Goal: Information Seeking & Learning: Learn about a topic

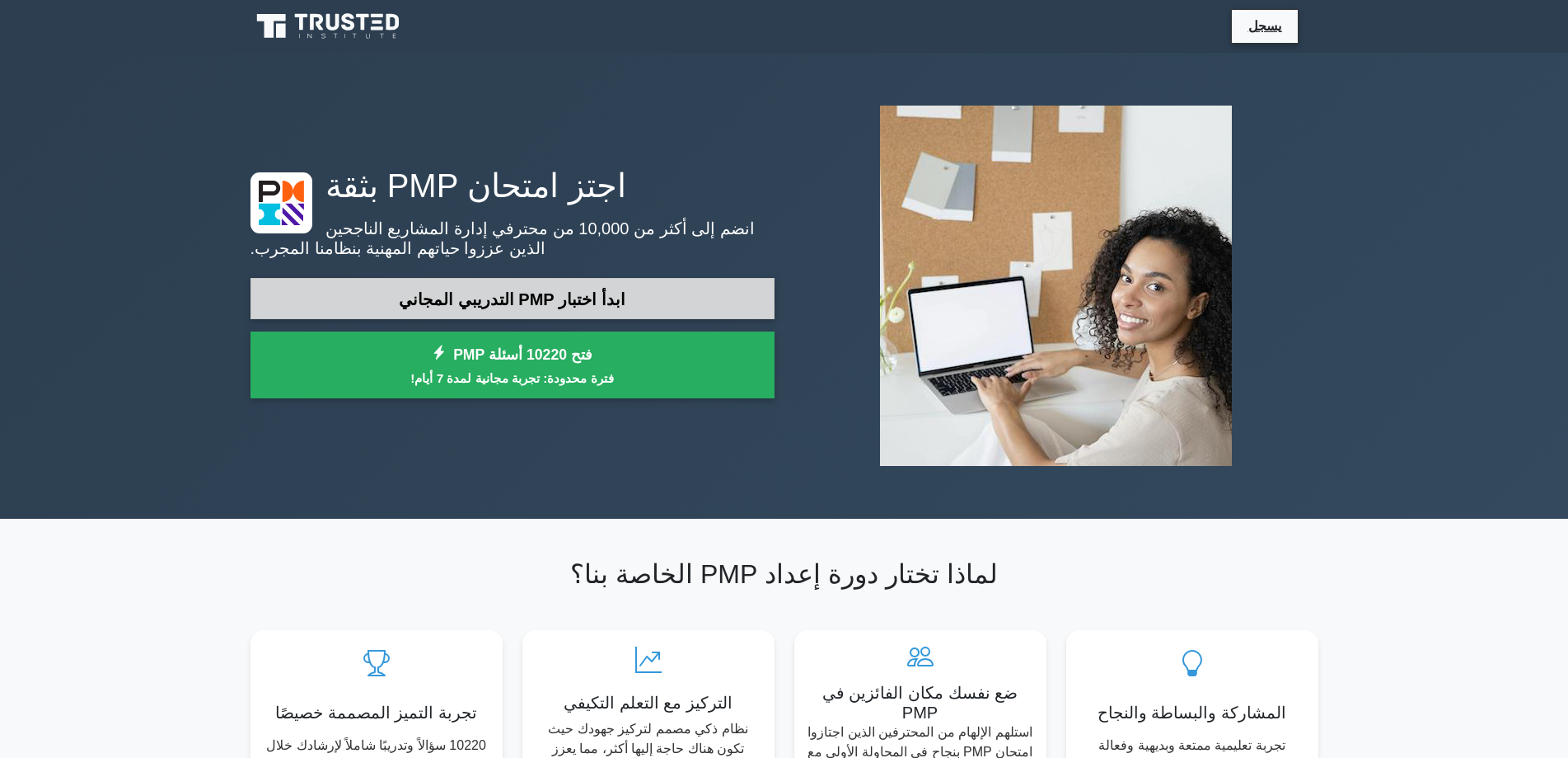
click at [477, 290] on font "ابدأ اختبار PMP التدريبي المجاني" at bounding box center [512, 299] width 226 height 18
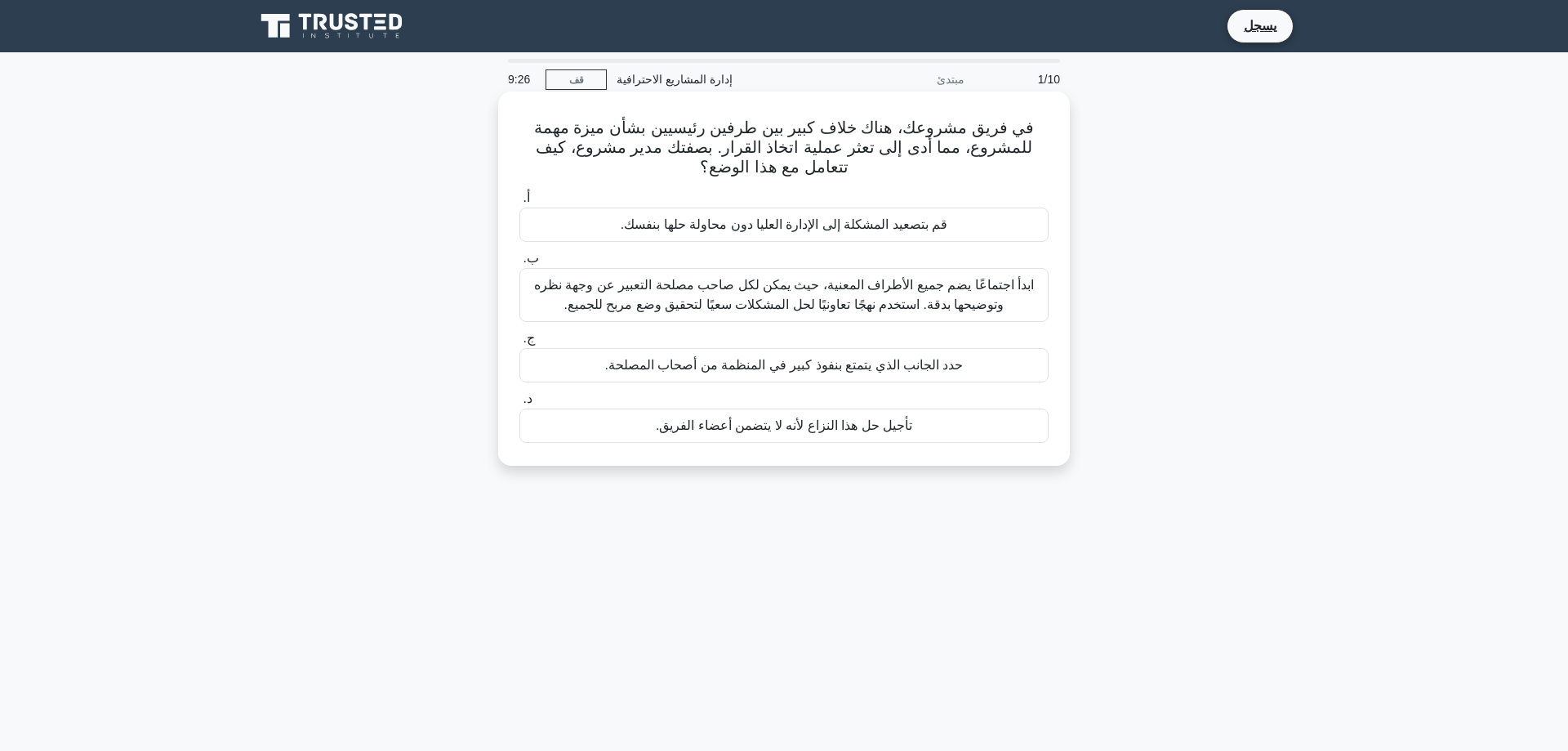
click at [726, 296] on font "ابدأ اجتماعًا يضم جميع الأطراف المعنية، حيث يمكن لكل صاحب مصلحة التعبير عن وجهة…" at bounding box center [784, 295] width 500 height 34
click at [519, 264] on input "ب. ابدأ اجتماعًا يضم جميع الأطراف المعنية، حيث يمكن لكل صاحب مصلحة التعبير عن و…" at bounding box center [519, 259] width 0 height 11
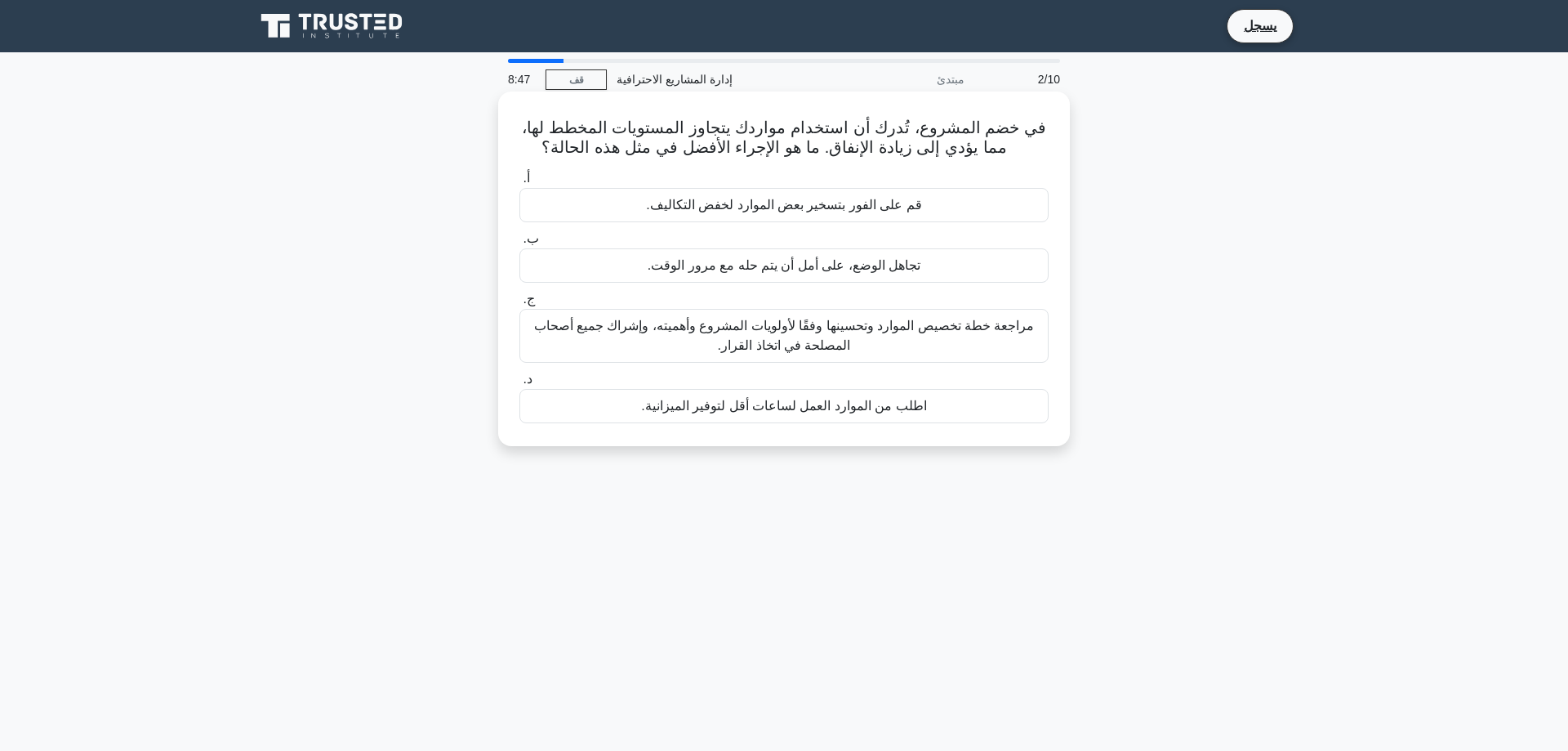
click at [850, 335] on font "مراجعة خطة تخصيص الموارد وتحسينها وفقًا لأولويات المشروع وأهميته، وإشراك جميع أ…" at bounding box center [784, 335] width 514 height 39
click at [519, 304] on input "ج. مراجعة خطة تخصيص الموارد وتحسينها وفقًا لأولويات المشروع وأهميته، وإشراك جمي…" at bounding box center [519, 299] width 0 height 11
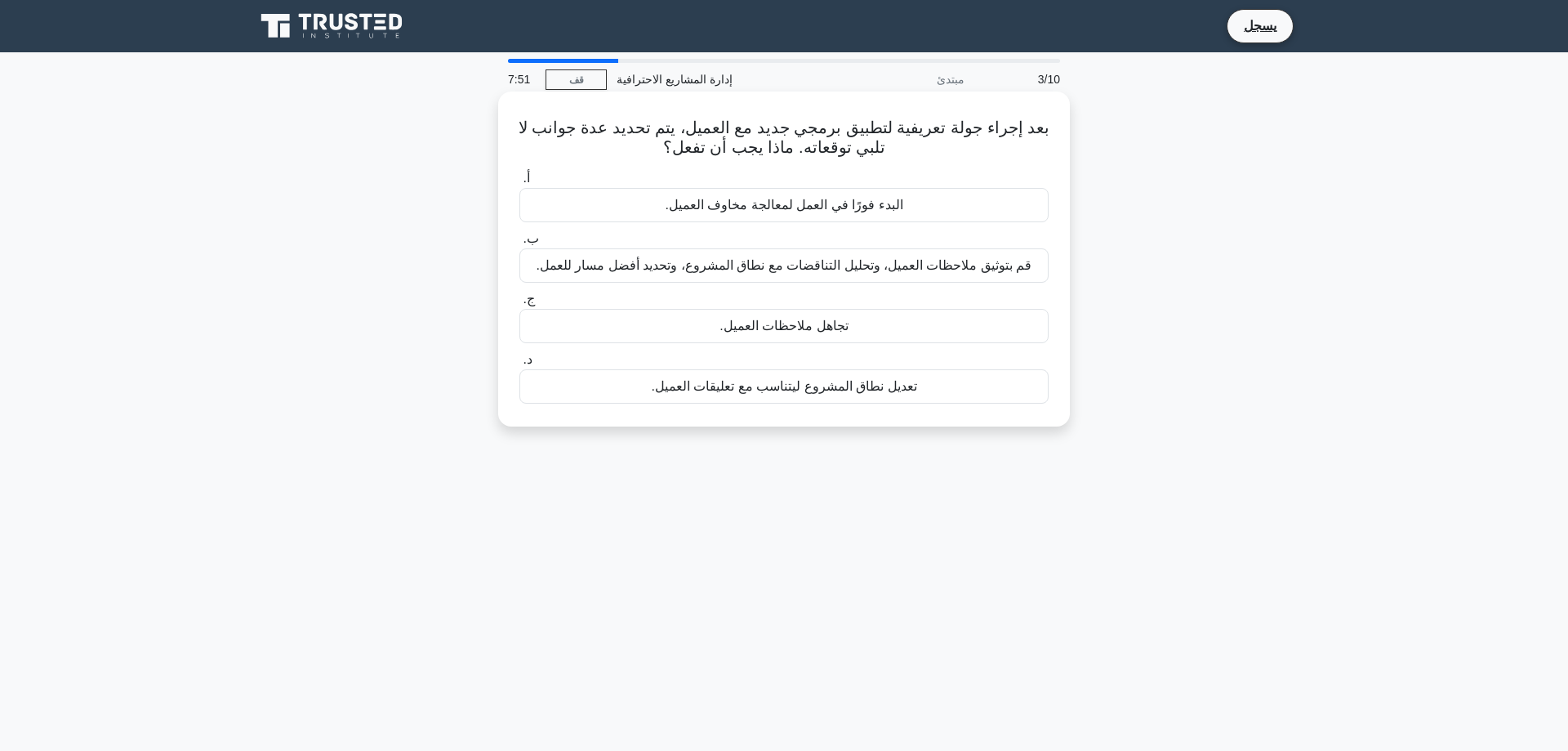
click at [809, 263] on font "قم بتوثيق ملاحظات العميل، وتحليل التناقضات مع نطاق المشروع، وتحديد أفضل مسار لل…" at bounding box center [784, 265] width 495 height 14
click at [519, 244] on input "ب. قم بتوثيق ملاحظات العميل، وتحليل التناقضات مع نطاق المشروع، وتحديد أفضل مسار…" at bounding box center [519, 239] width 0 height 11
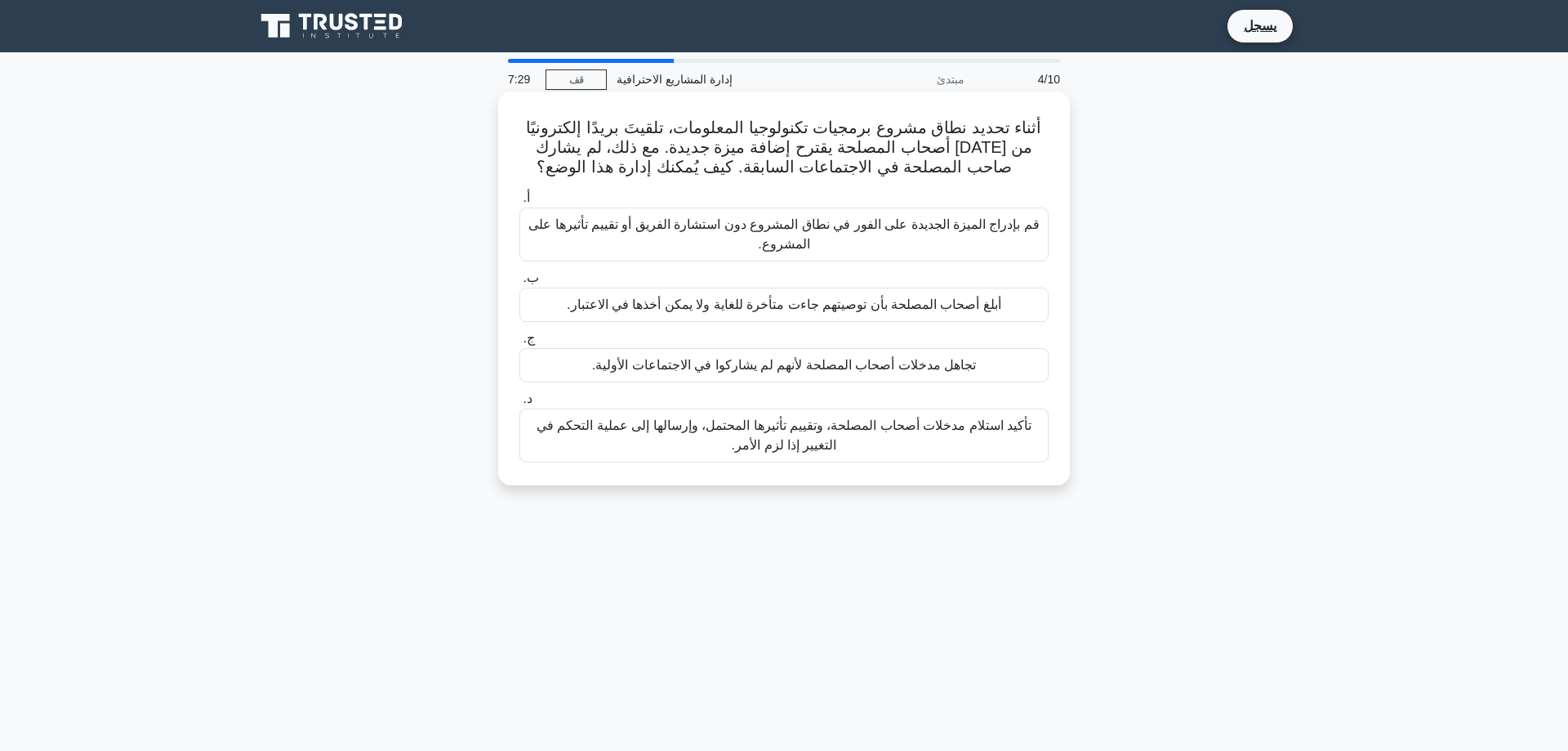
click at [845, 435] on font "تأكيد استلام مدخلات أصحاب المصلحة، وتقييم تأثيرها المحتمل، وإرسالها إلى عملية ا…" at bounding box center [784, 435] width 514 height 39
click at [519, 404] on input "د. تأكيد استلام مدخلات أصحاب المصلحة، وتقييم تأثيرها المحتمل، وإرسالها إلى عملي…" at bounding box center [519, 399] width 0 height 11
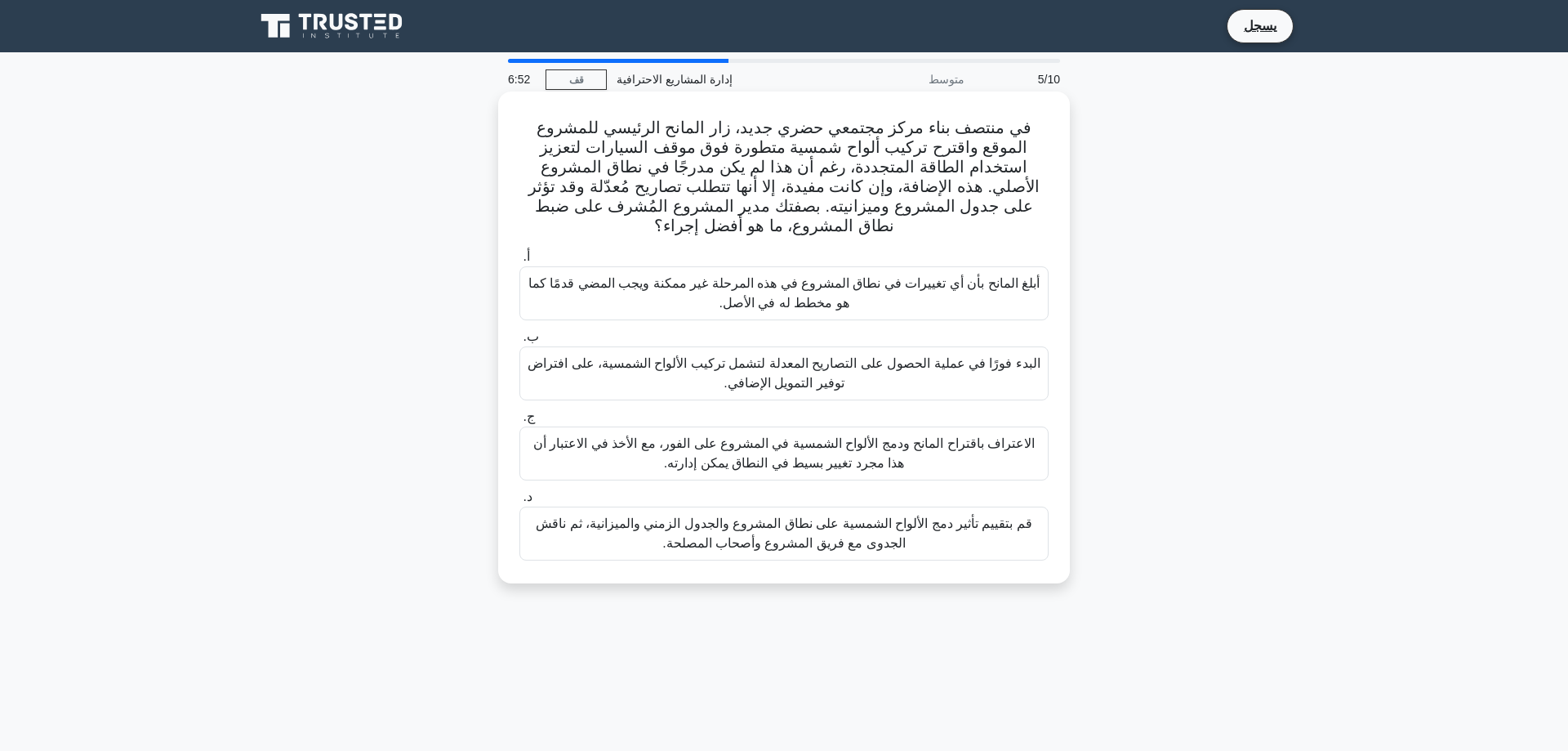
click at [786, 532] on font "قم بتقييم تأثير دمج الألواح الشمسية على نطاق المشروع والجدول الزمني والميزانية،…" at bounding box center [784, 533] width 496 height 34
click at [519, 503] on input "د. قم بتقييم تأثير دمج الألواح الشمسية على نطاق المشروع والجدول الزمني والميزان…" at bounding box center [519, 497] width 0 height 11
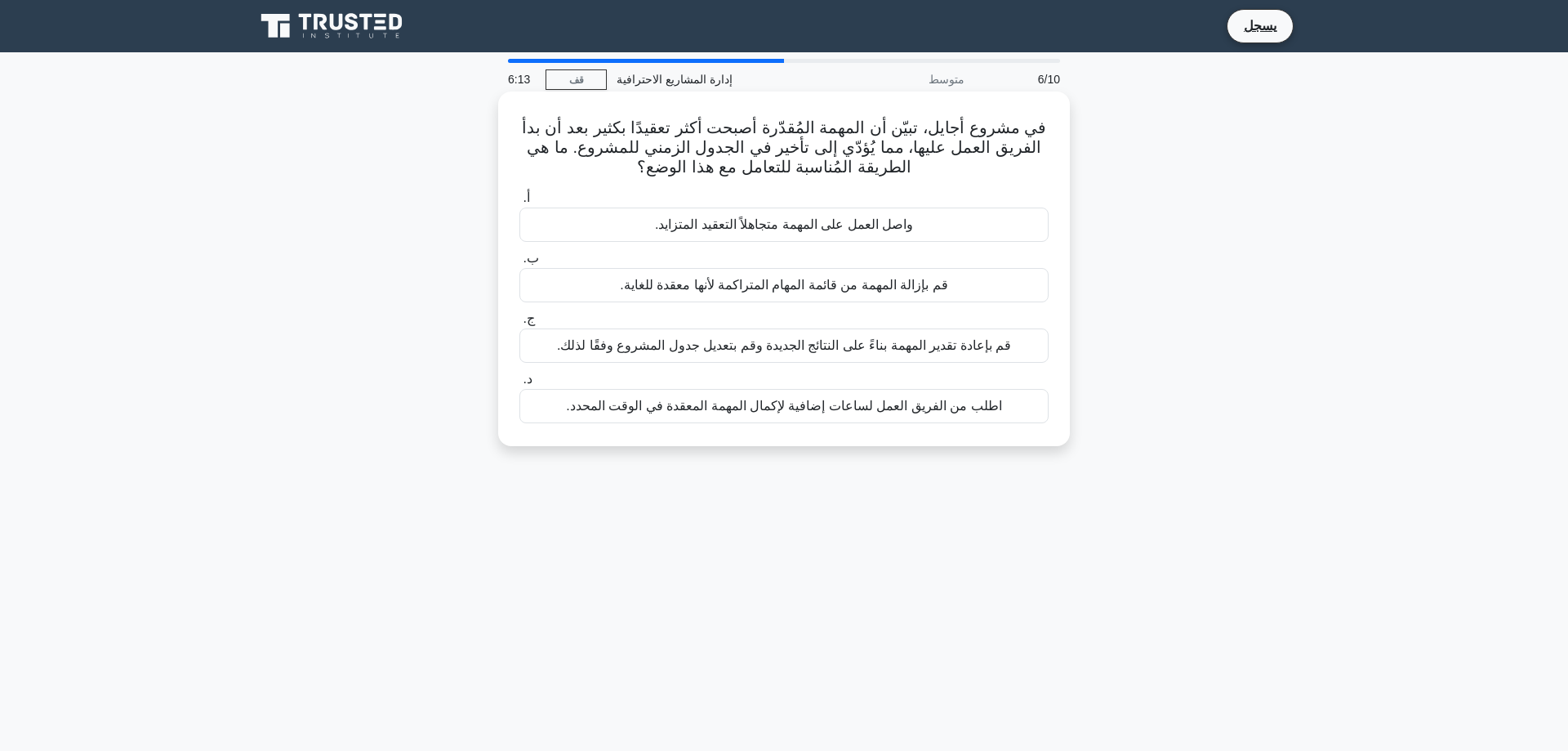
click at [792, 341] on font "قم بإعادة تقدير المهمة بناءً على النتائج الجديدة وقم بتعديل جدول المشروع وفقًا …" at bounding box center [784, 345] width 454 height 14
click at [519, 324] on input "ج. قم بإعادة تقدير المهمة بناءً على النتائج الجديدة وقم بتعديل جدول المشروع وفق…" at bounding box center [519, 319] width 0 height 11
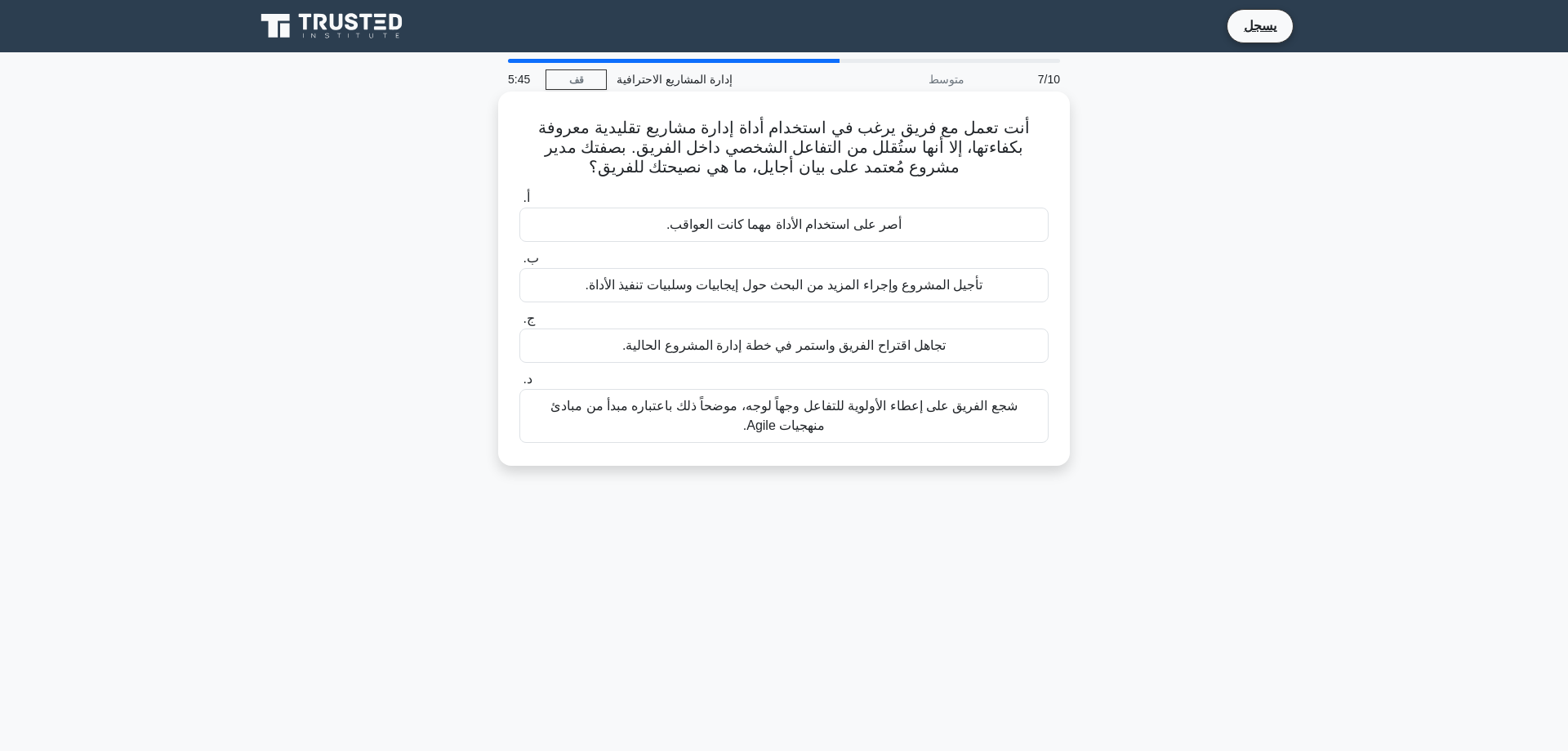
click at [856, 405] on font "شجع الفريق على إعطاء الأولوية للتفاعل وجهاً لوجه، موضحاً ذلك باعتباره مبدأ من م…" at bounding box center [784, 416] width 467 height 34
click at [519, 384] on input "د. شجع الفريق على إعطاء الأولوية للتفاعل وجهاً لوجه، موضحاً ذلك باعتباره مبدأ م…" at bounding box center [519, 379] width 0 height 11
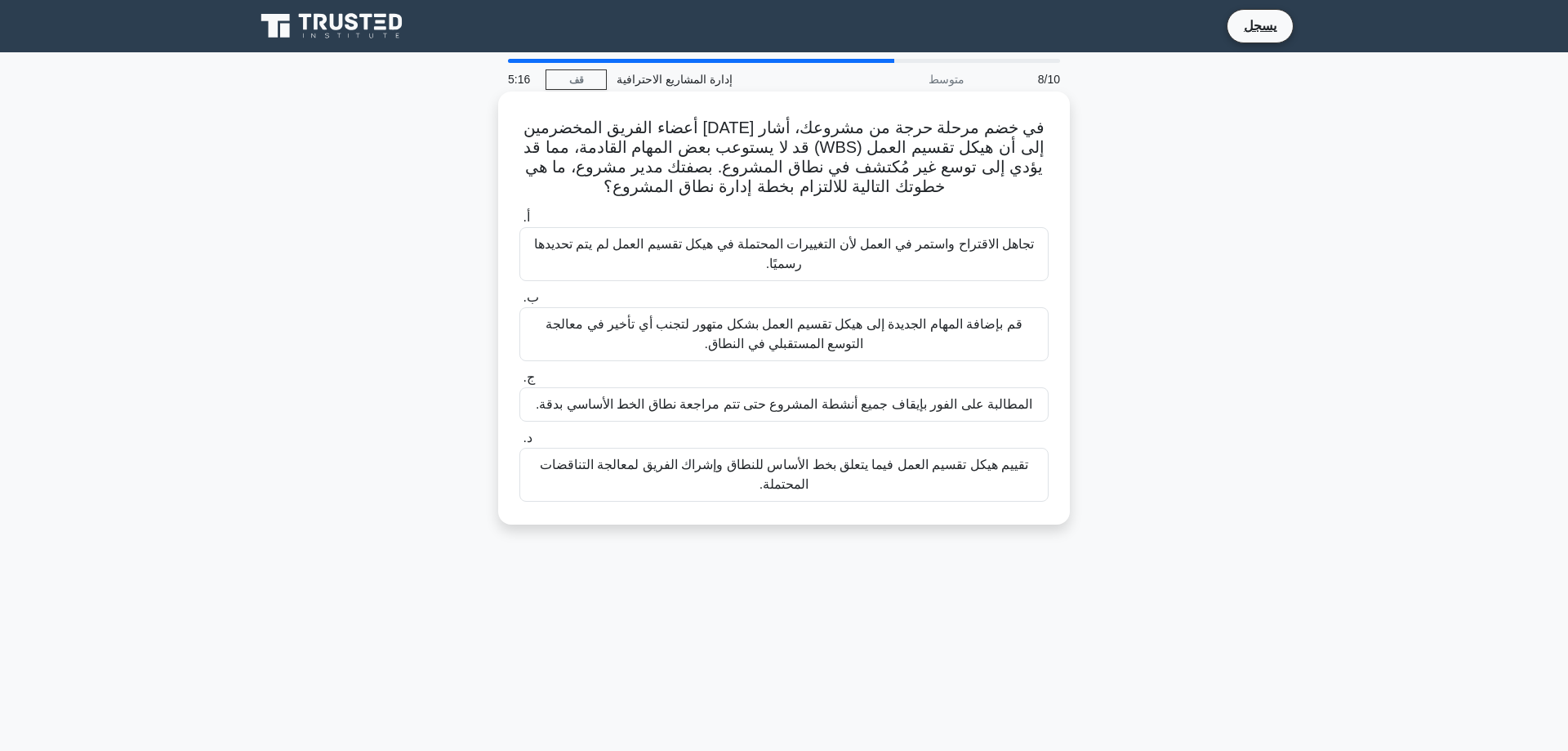
click at [864, 466] on font "تقييم هيكل تقسيم العمل فيما يتعلق بخط الأساس للنطاق وإشراك الفريق لمعالجة التنا…" at bounding box center [784, 474] width 488 height 34
click at [519, 443] on input "د. تقييم هيكل تقسيم العمل فيما يتعلق بخط الأساس للنطاق وإشراك الفريق لمعالجة ال…" at bounding box center [519, 439] width 0 height 11
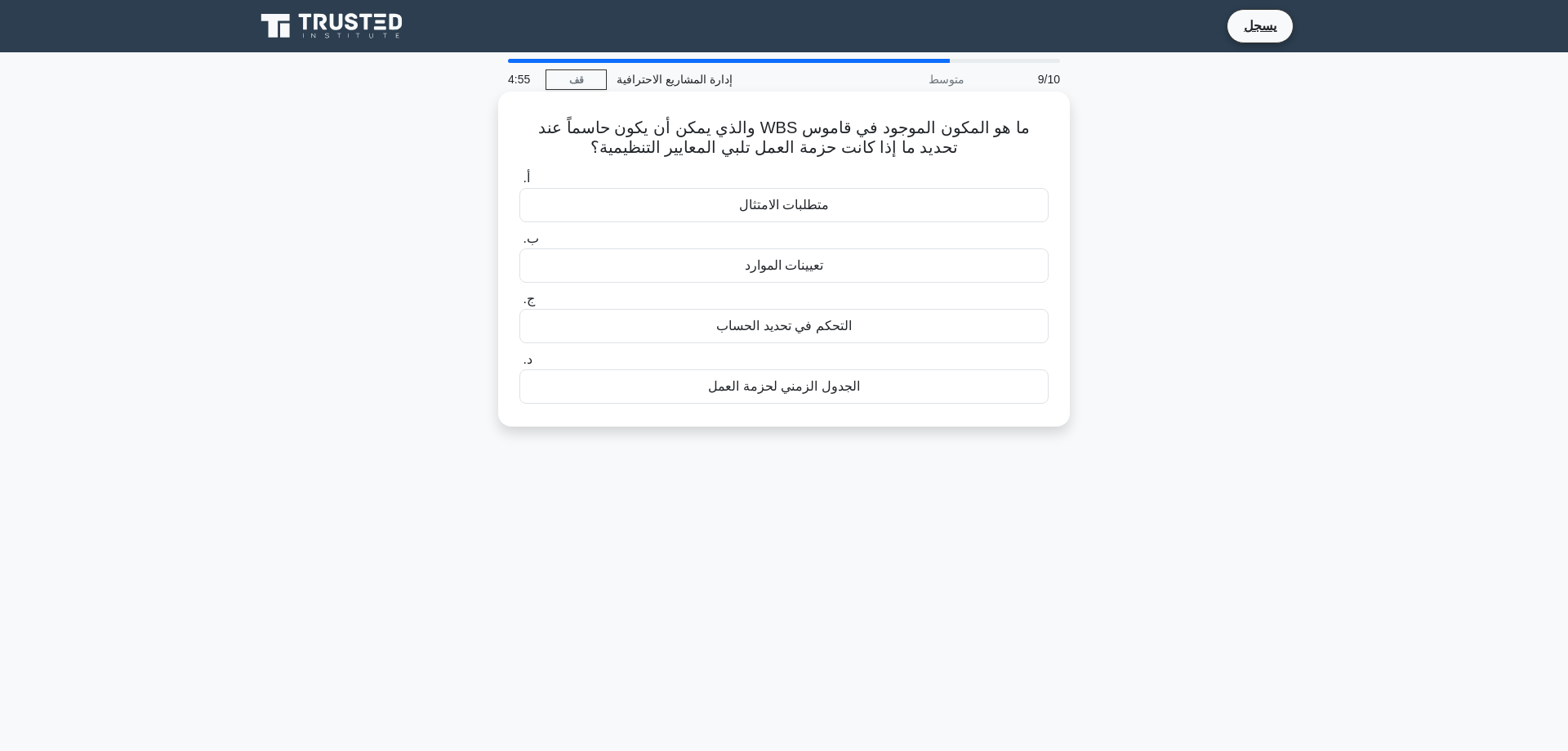
click at [773, 384] on font "الجدول الزمني لحزمة العمل" at bounding box center [784, 386] width 151 height 14
click at [519, 365] on input "د. الجدول الزمني لحزمة العمل" at bounding box center [519, 359] width 0 height 11
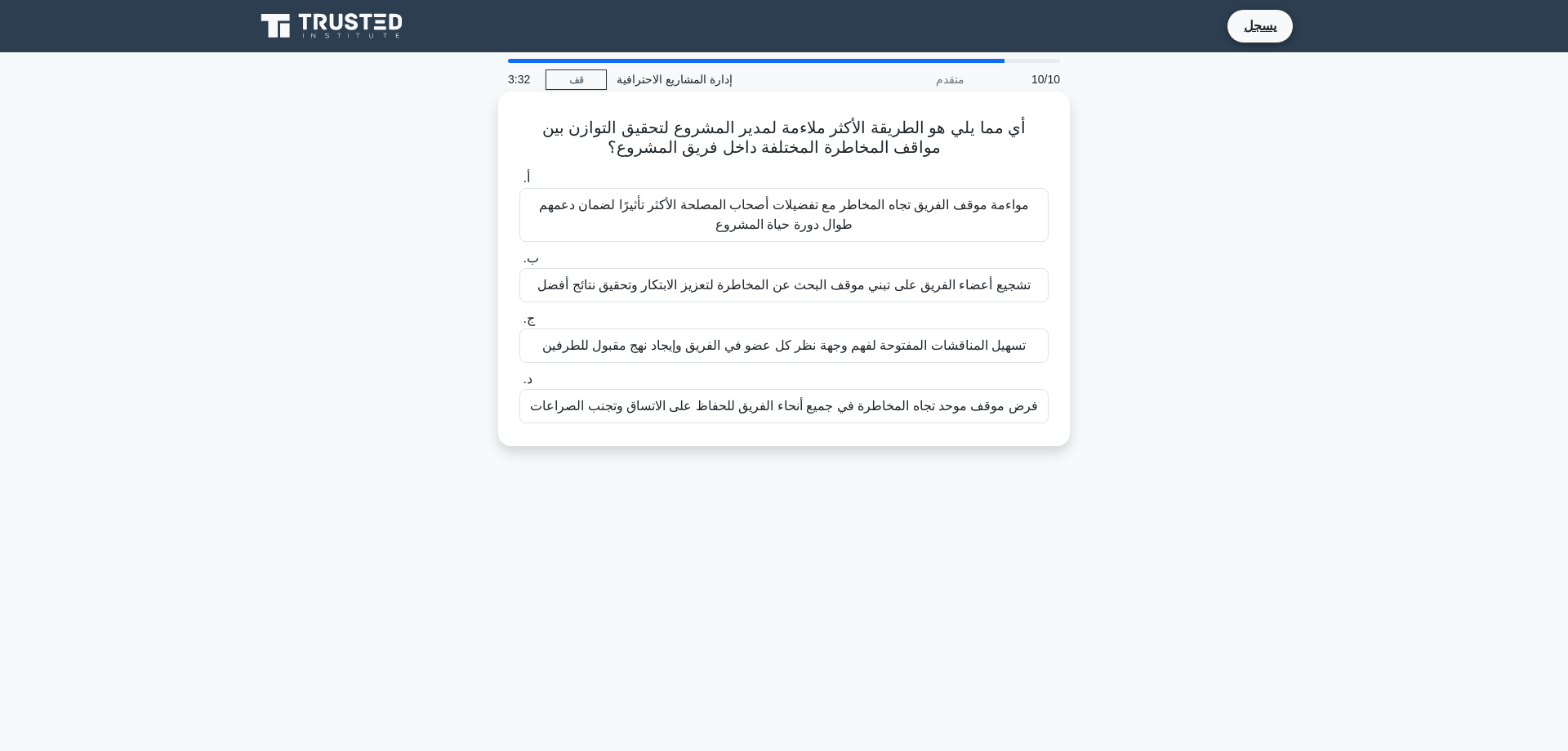
drag, startPoint x: 818, startPoint y: 221, endPoint x: 811, endPoint y: 232, distance: 13.0
click at [818, 224] on font "مواءمة موقف الفريق تجاه المخاطر مع تفضيلات أصحاب المصلحة الأكثر تأثيرًا لضمان د…" at bounding box center [784, 214] width 490 height 34
click at [519, 184] on input "أ. مواءمة موقف الفريق تجاه المخاطر مع تفضيلات أصحاب المصلحة الأكثر تأثيرًا لضما…" at bounding box center [519, 179] width 0 height 11
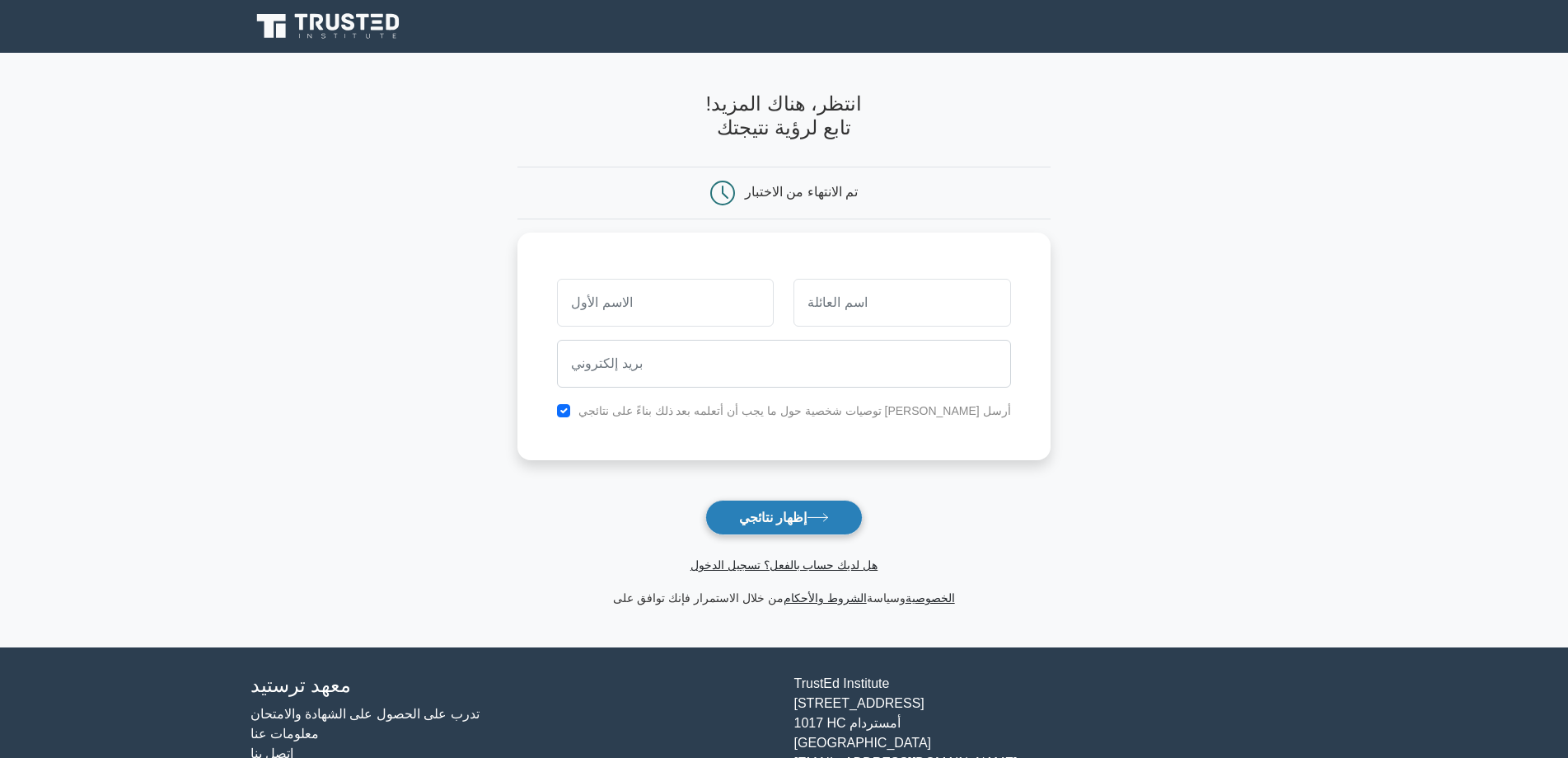
click at [773, 510] on font "إظهار نتائجي" at bounding box center [772, 517] width 67 height 14
type input "ا"
type input "hussain"
click at [837, 292] on input "text" at bounding box center [901, 298] width 216 height 48
type input "البراهيم"
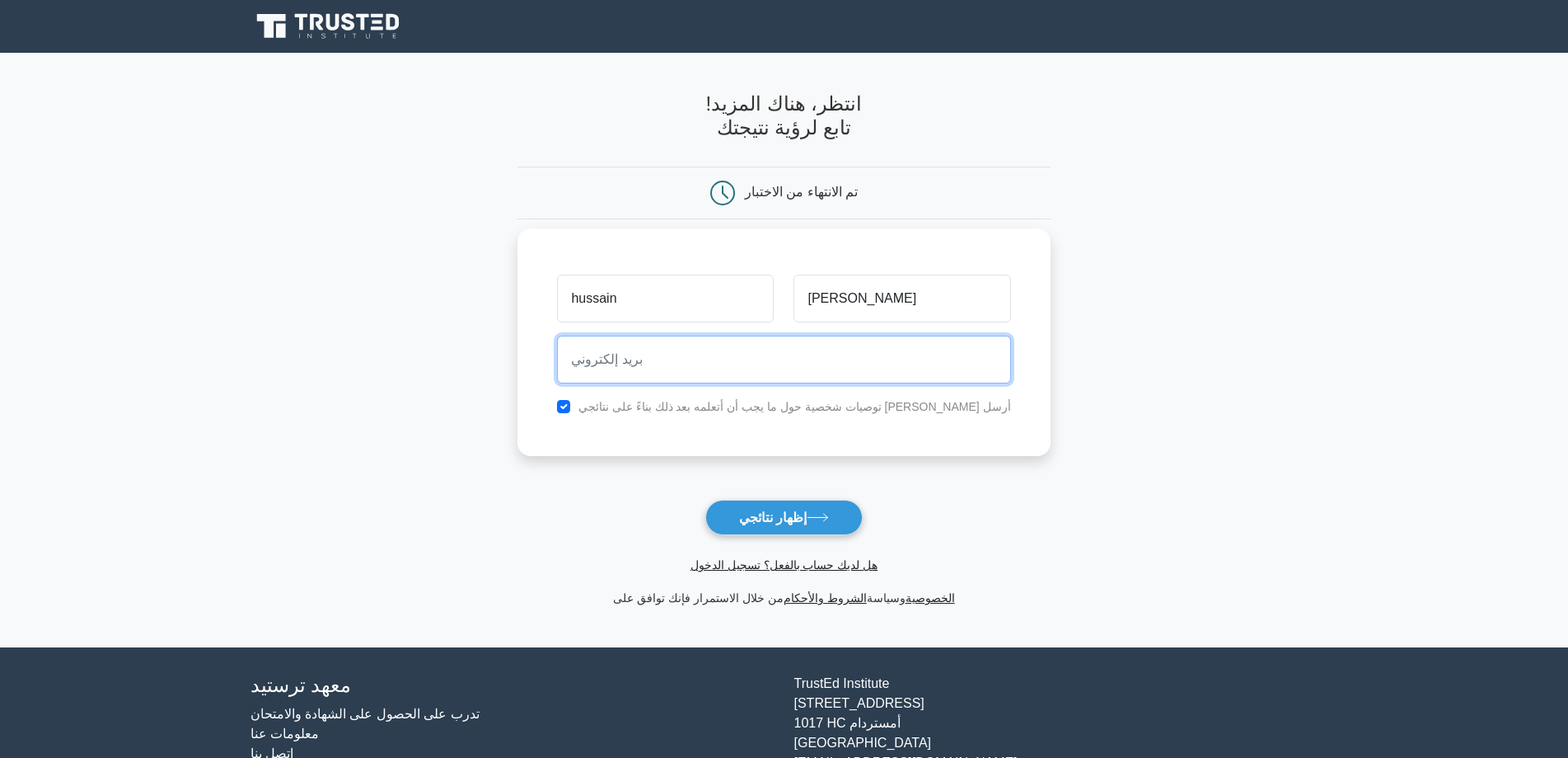
click at [696, 355] on input "email" at bounding box center [784, 359] width 453 height 48
type input "huss1409@yahoo.com"
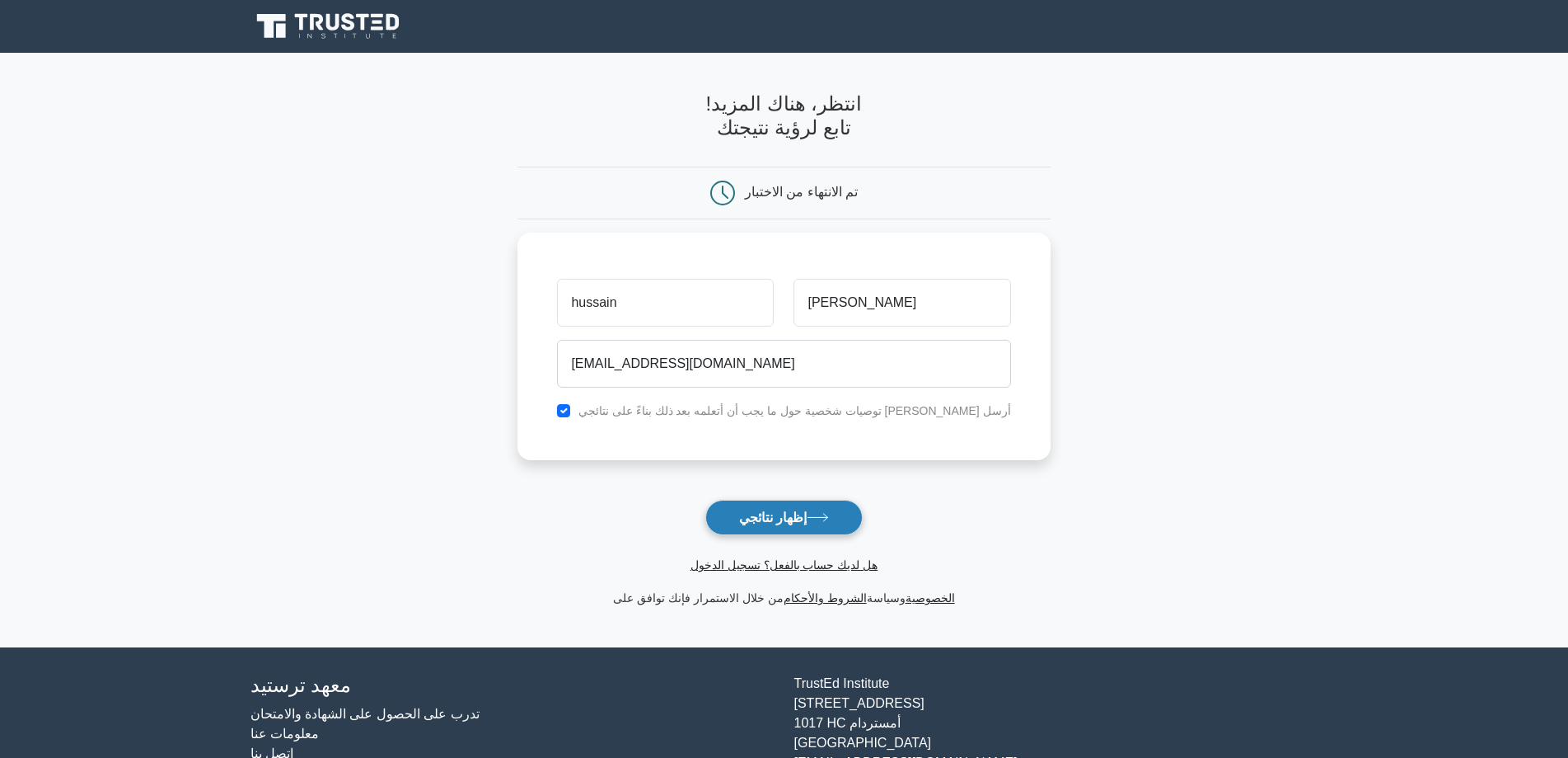
click at [781, 510] on font "إظهار نتائجي" at bounding box center [772, 517] width 67 height 14
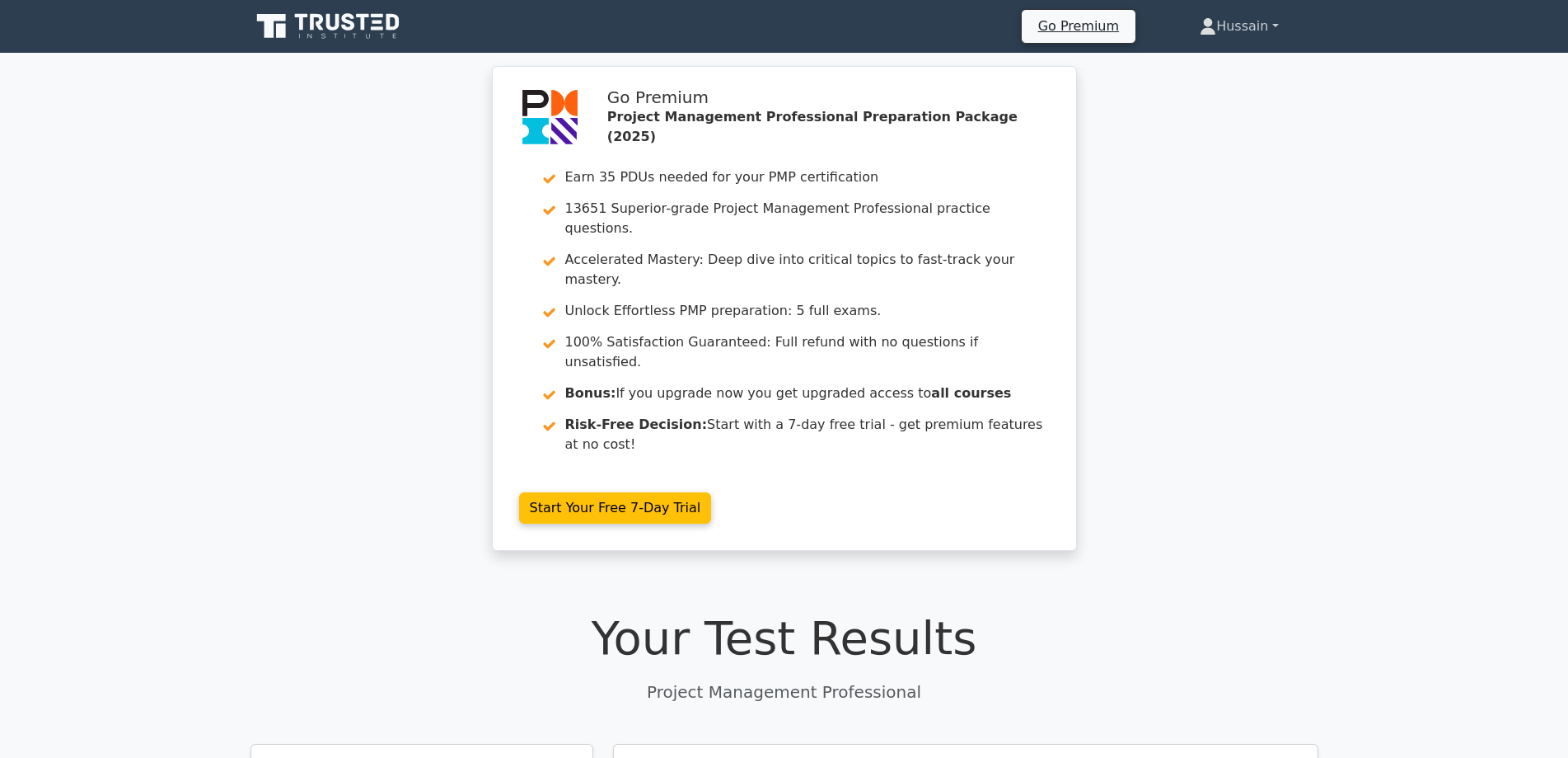
click at [1272, 25] on link "Hussain" at bounding box center [1239, 26] width 157 height 33
click at [1330, 166] on div "Go Premium Project Management Professional Preparation Package (2025) Earn 35 P…" at bounding box center [784, 318] width 1568 height 505
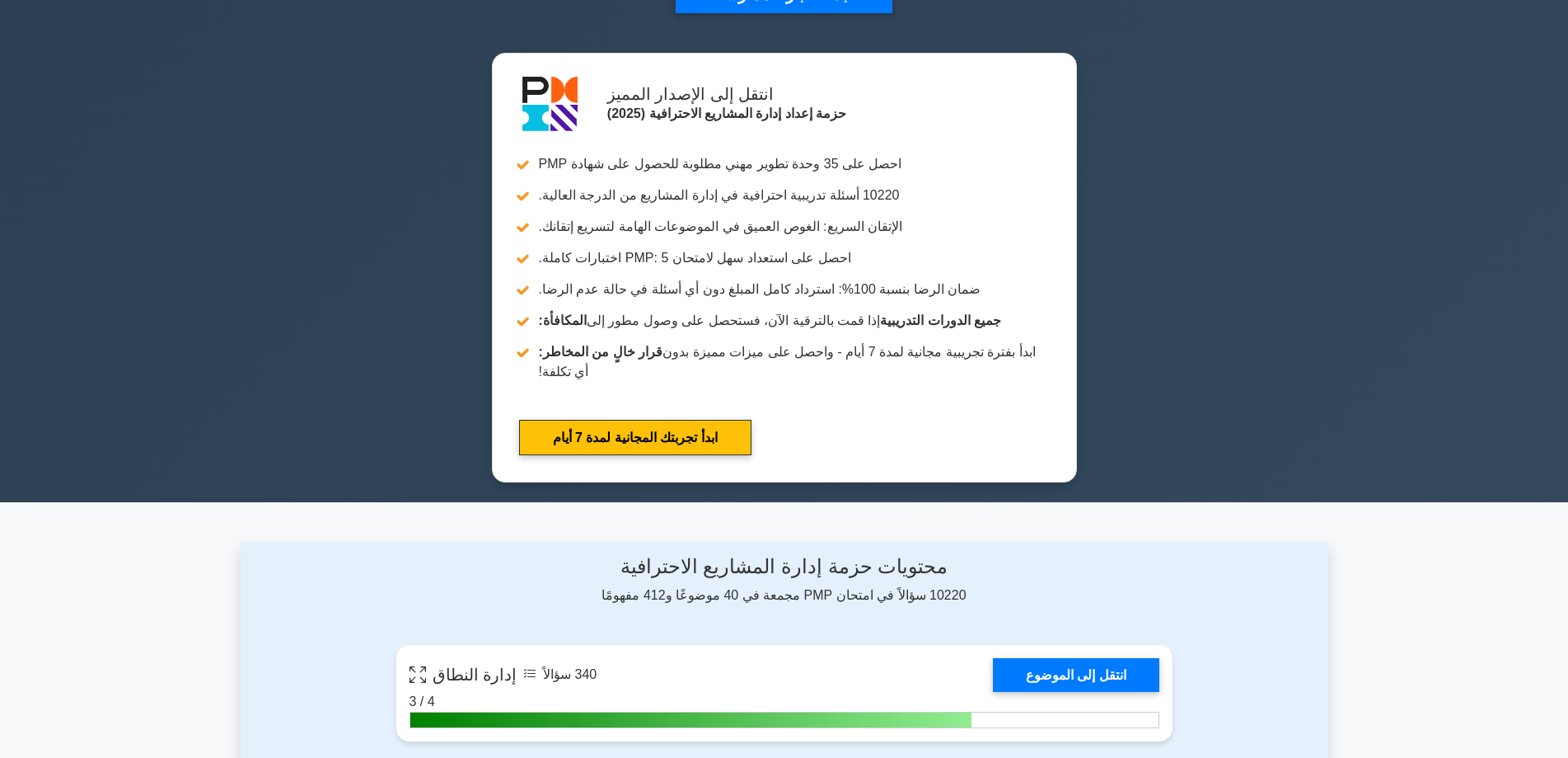
scroll to position [330, 0]
